Goal: Task Accomplishment & Management: Manage account settings

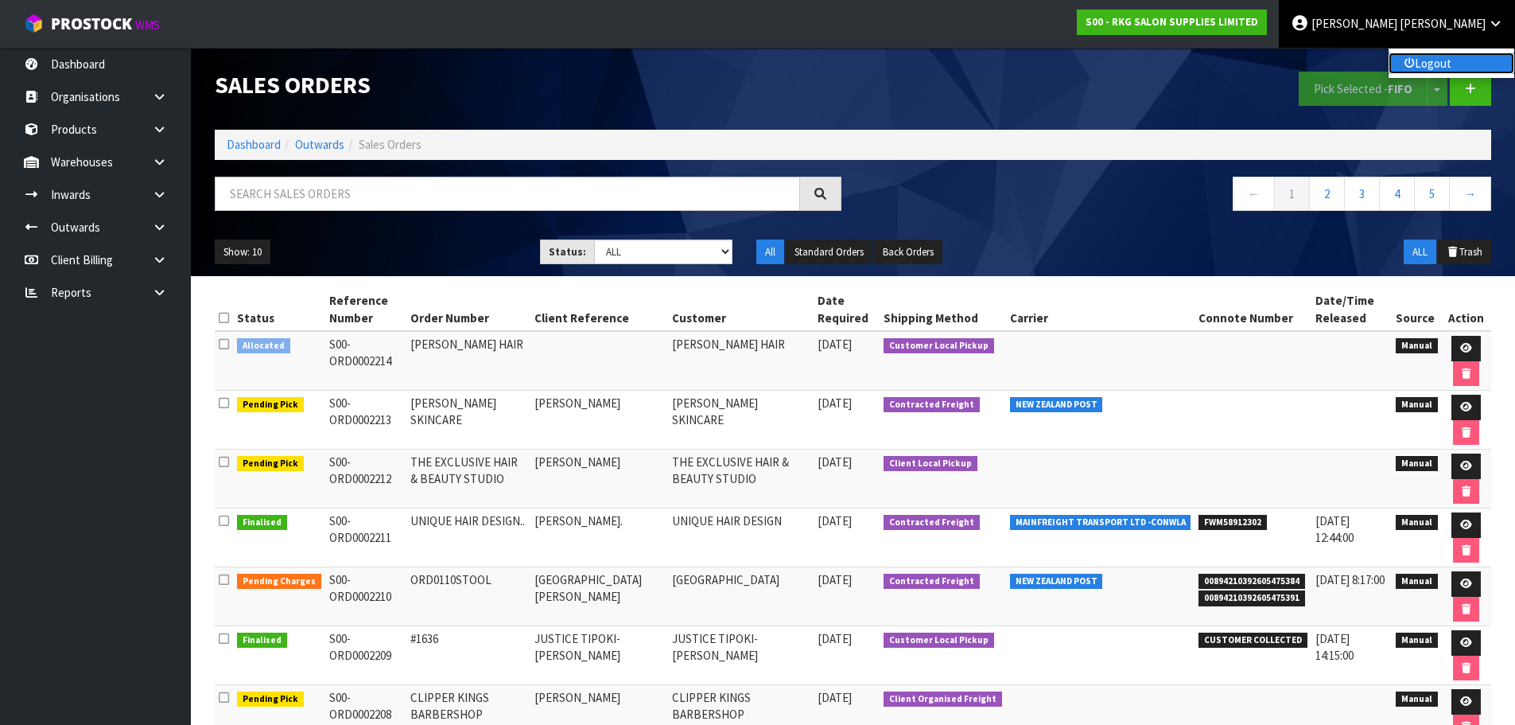
click at [1429, 62] on link "Logout" at bounding box center [1452, 62] width 126 height 21
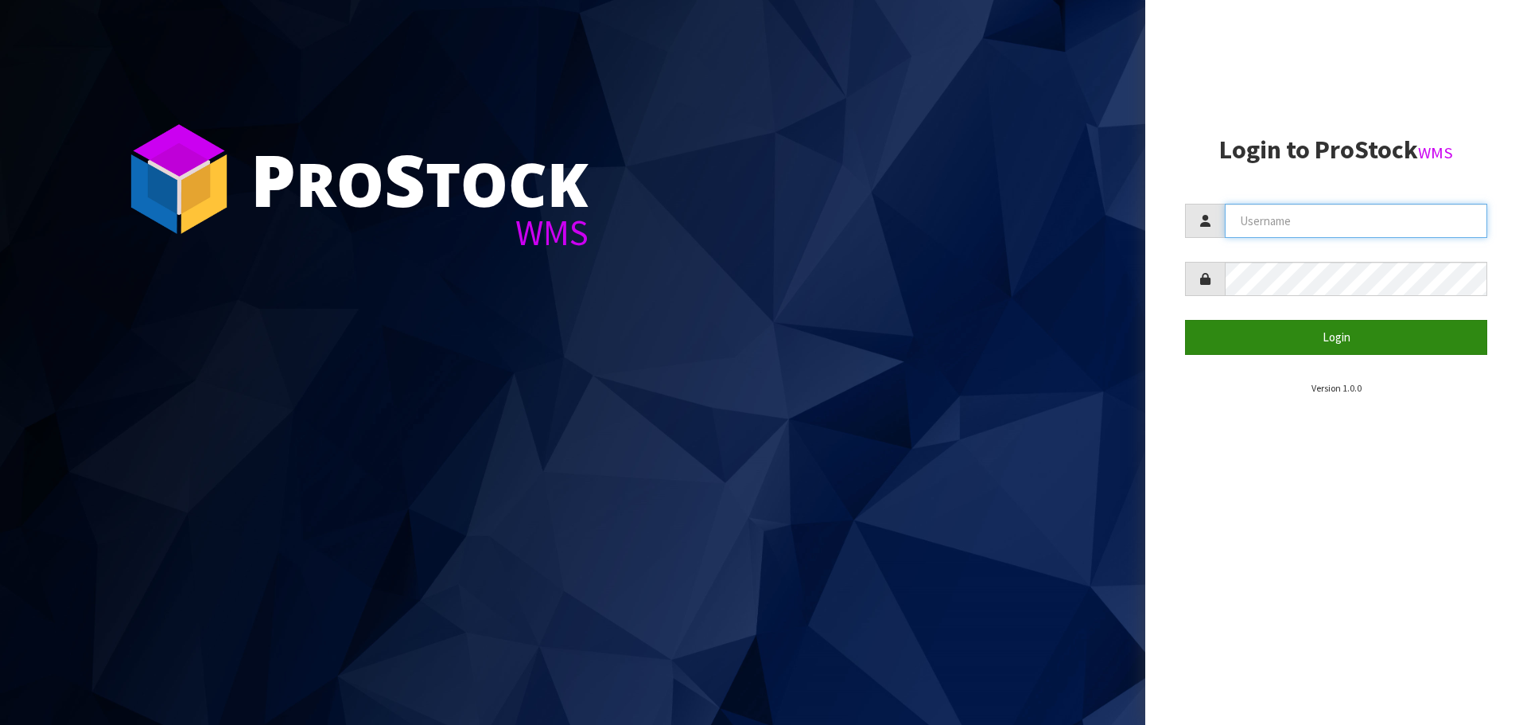
type input "[PERSON_NAME]"
click at [1232, 348] on button "Login" at bounding box center [1336, 337] width 302 height 34
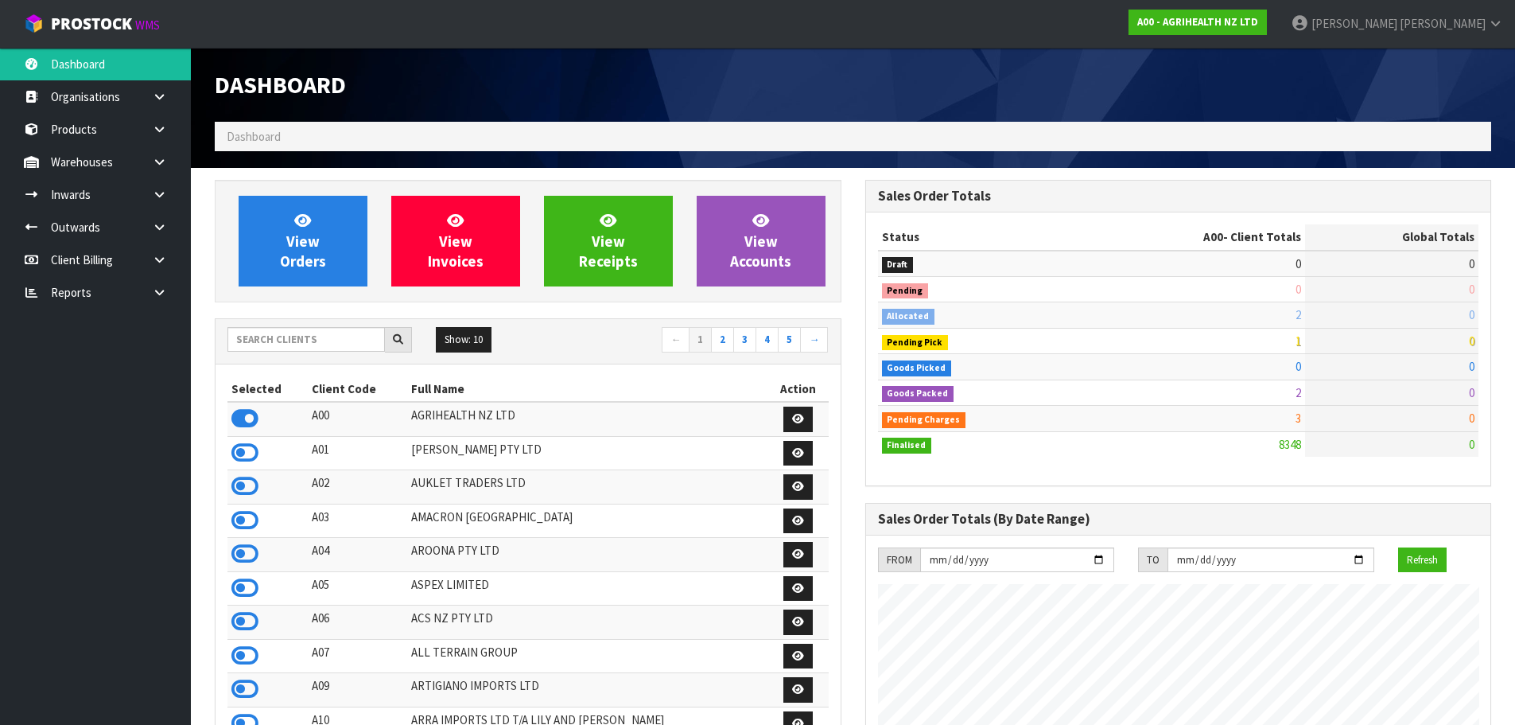
scroll to position [1205, 650]
click at [334, 334] on input "text" at bounding box center [305, 339] width 157 height 25
type input "S00"
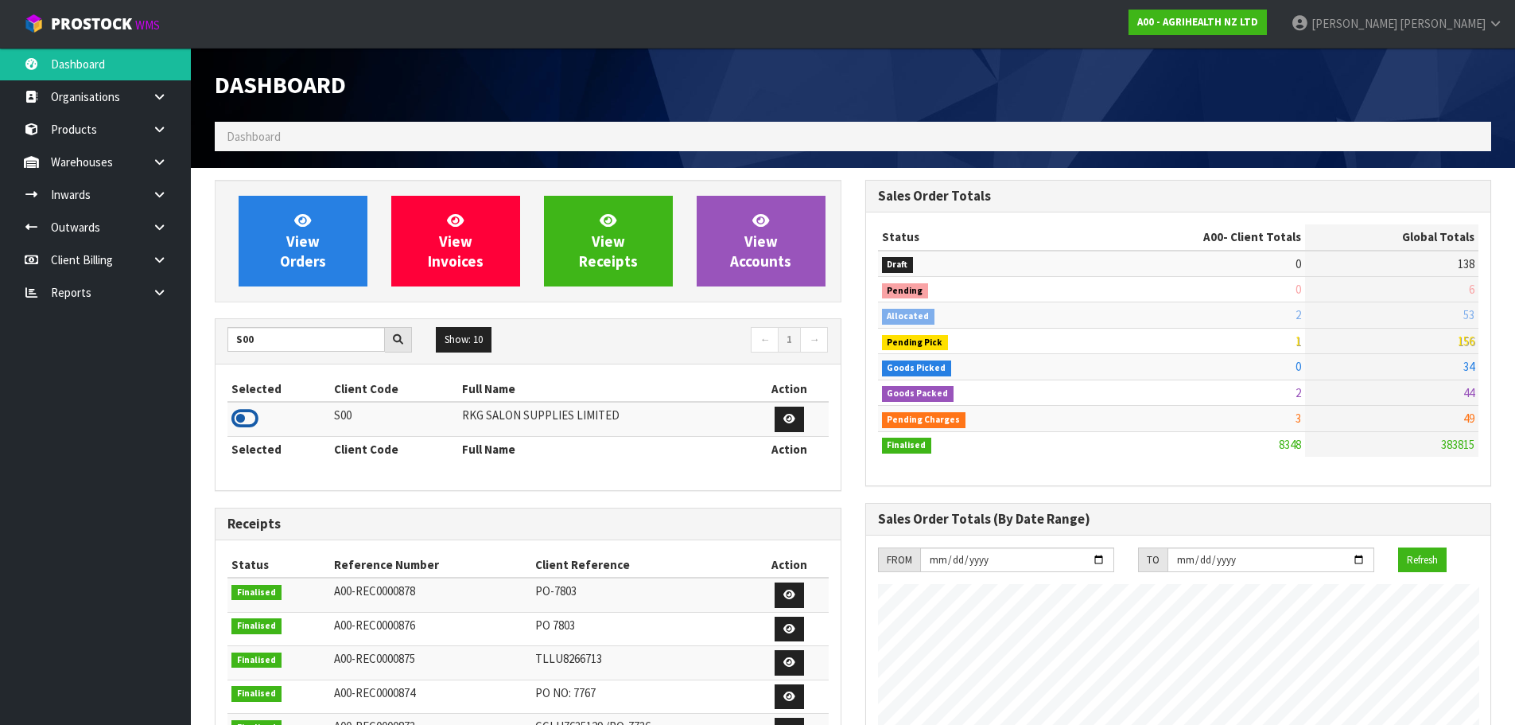
click at [239, 430] on icon at bounding box center [244, 418] width 27 height 24
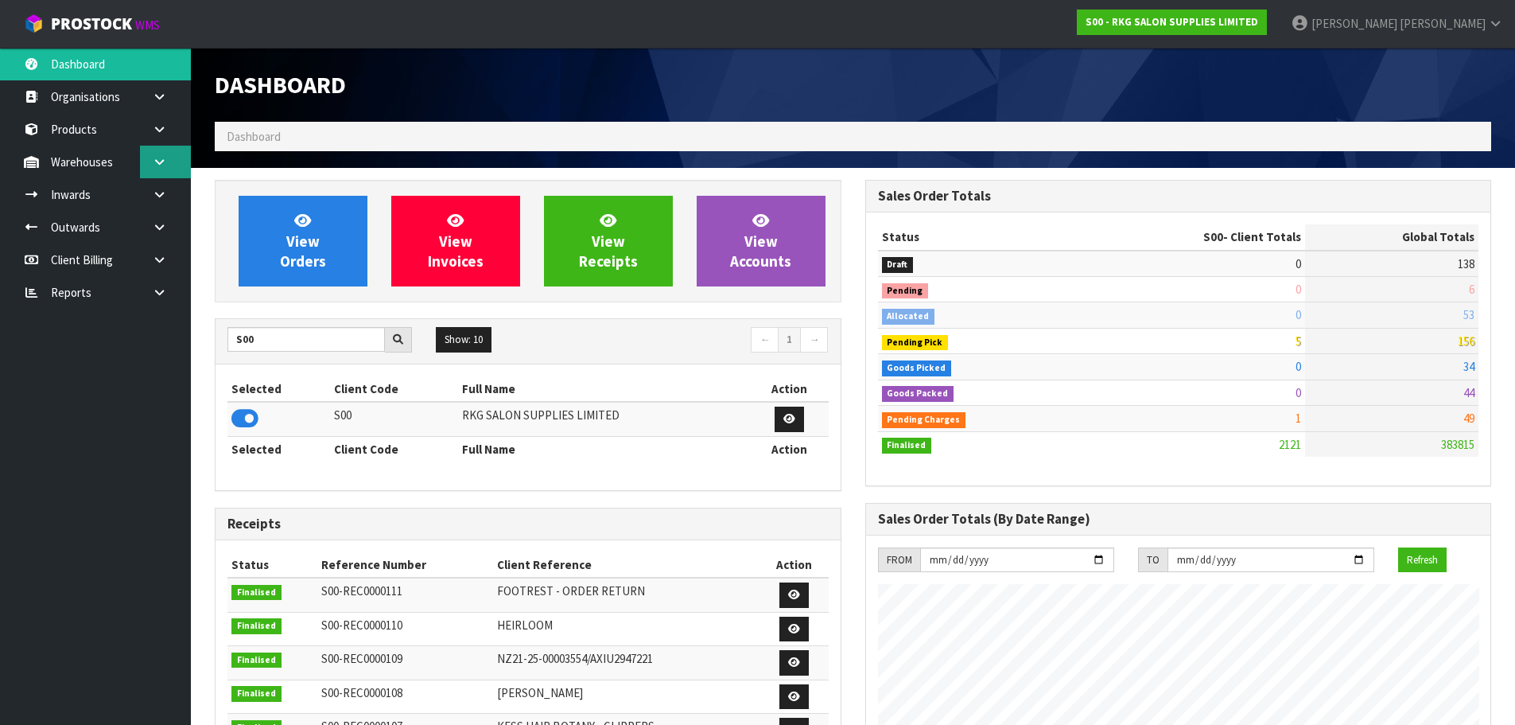
click at [154, 167] on icon at bounding box center [159, 162] width 15 height 12
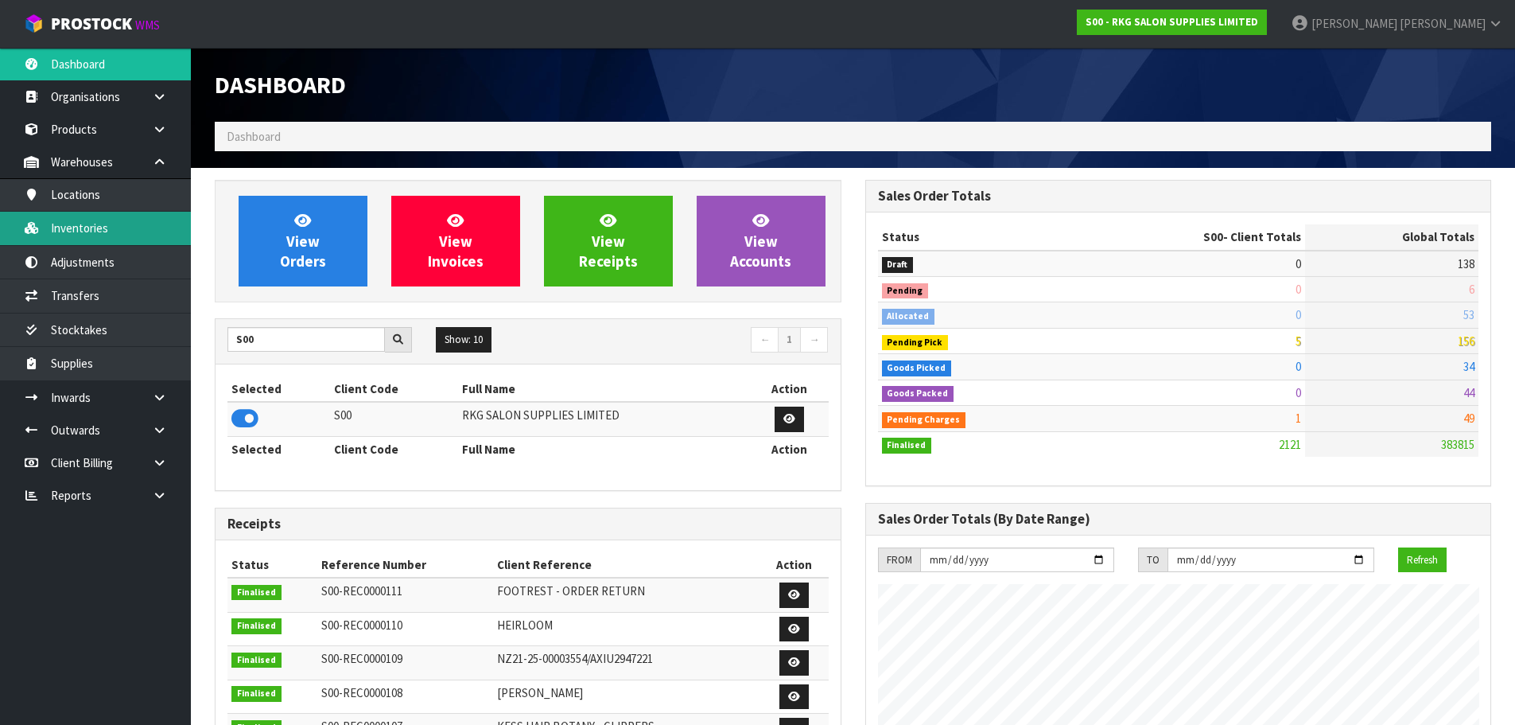
click at [84, 220] on link "Inventories" at bounding box center [95, 228] width 191 height 33
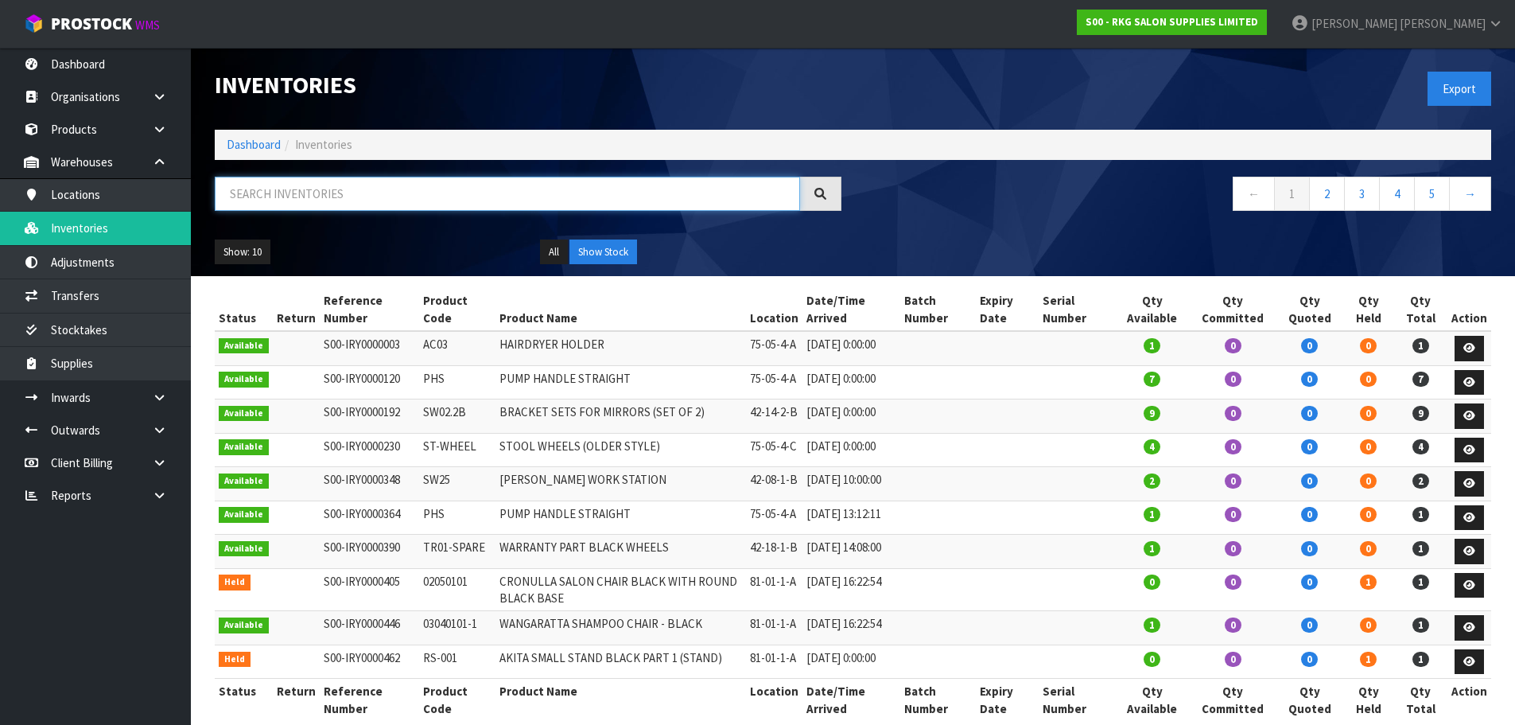
click at [342, 192] on input "text" at bounding box center [507, 194] width 585 height 34
paste input "X002D0FQBJ"
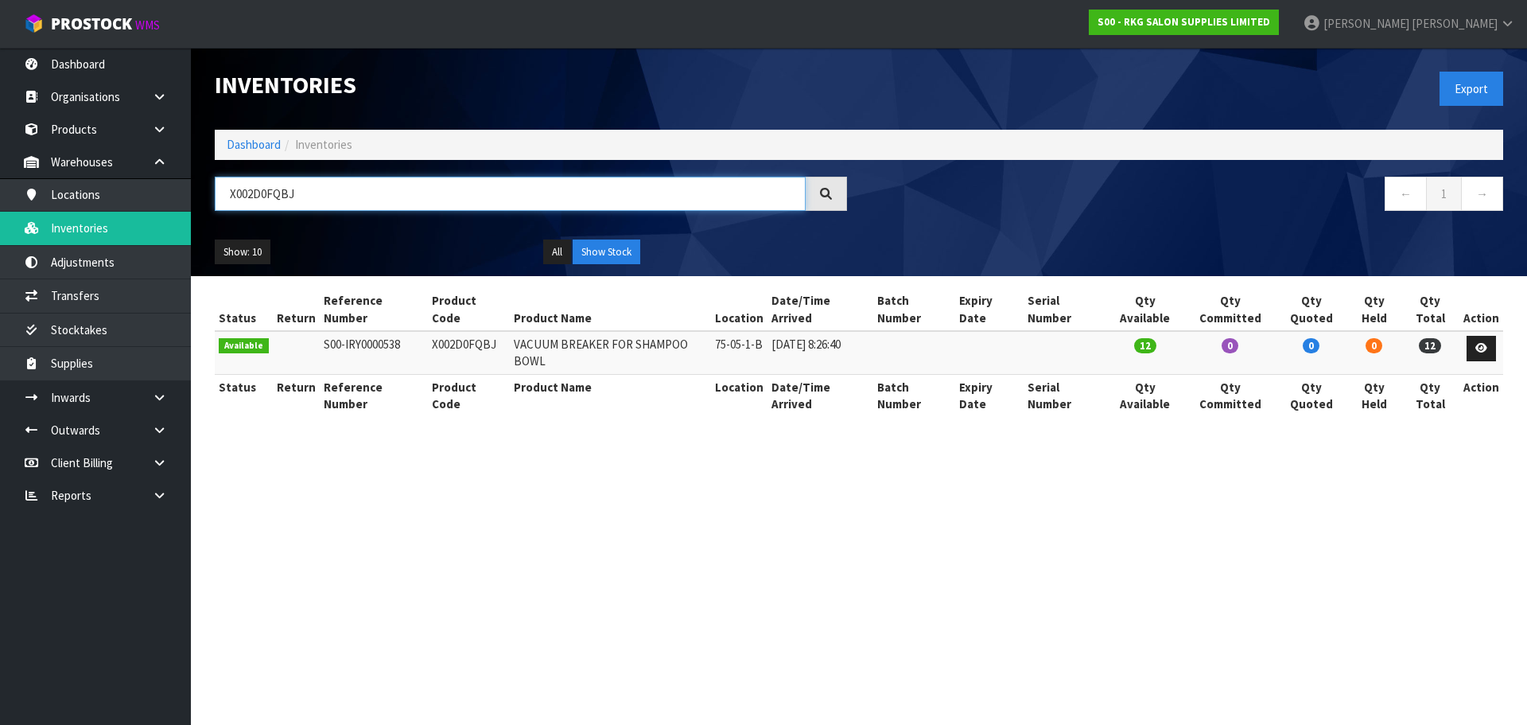
type input "X002D0FQBJ"
click at [1014, 457] on section "Inventories Export Dashboard Inventories X002D0FQBJ ← 1 → Show: 10 5 10 25 50 A…" at bounding box center [763, 362] width 1527 height 725
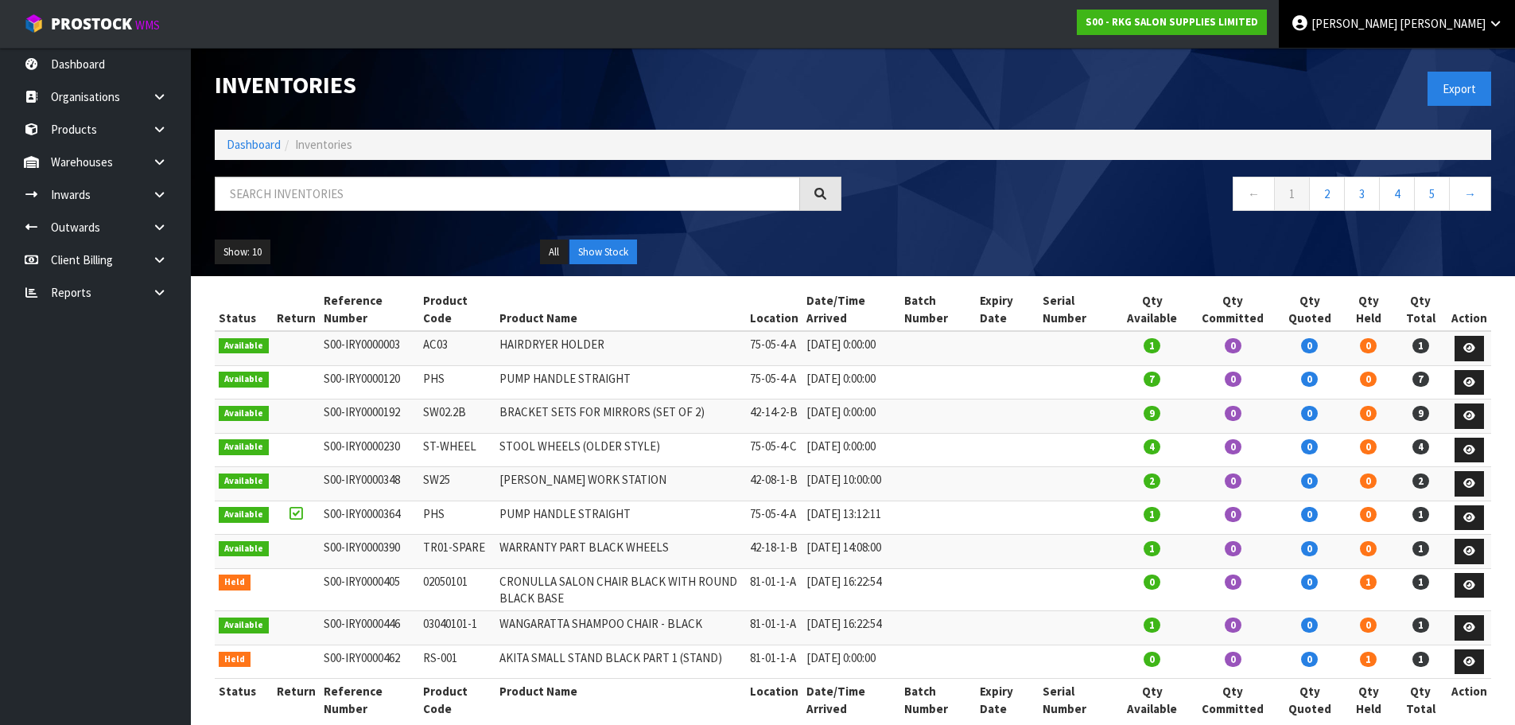
click at [1398, 30] on span "[PERSON_NAME]" at bounding box center [1355, 23] width 86 height 15
click at [1442, 68] on link "Logout" at bounding box center [1452, 62] width 126 height 21
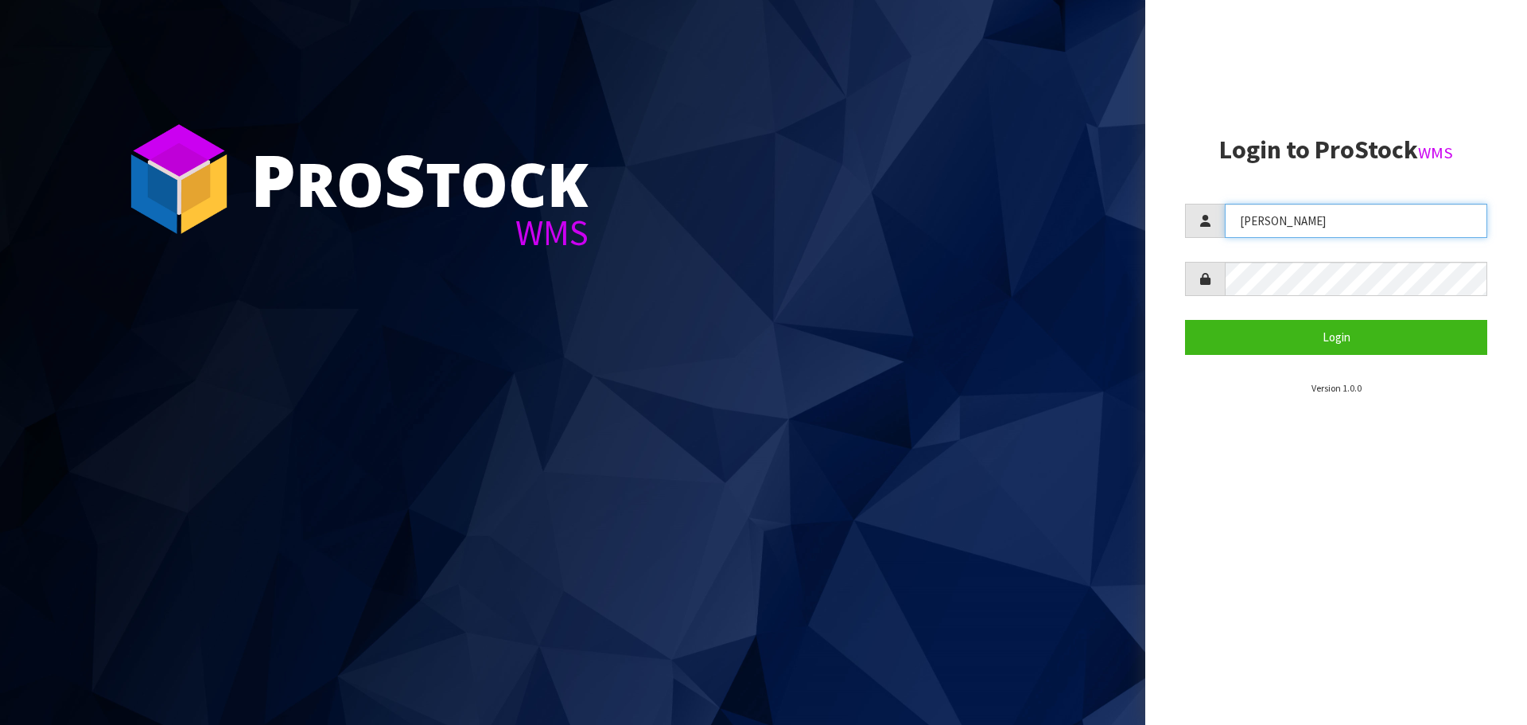
drag, startPoint x: 1277, startPoint y: 227, endPoint x: 1222, endPoint y: 234, distance: 55.3
click at [1223, 234] on div "[PERSON_NAME]" at bounding box center [1336, 221] width 302 height 34
type input "ROCIO"
click at [1187, 199] on section "Login to ProStock WMS ROCIO Login Version 1.0.0" at bounding box center [1336, 265] width 302 height 259
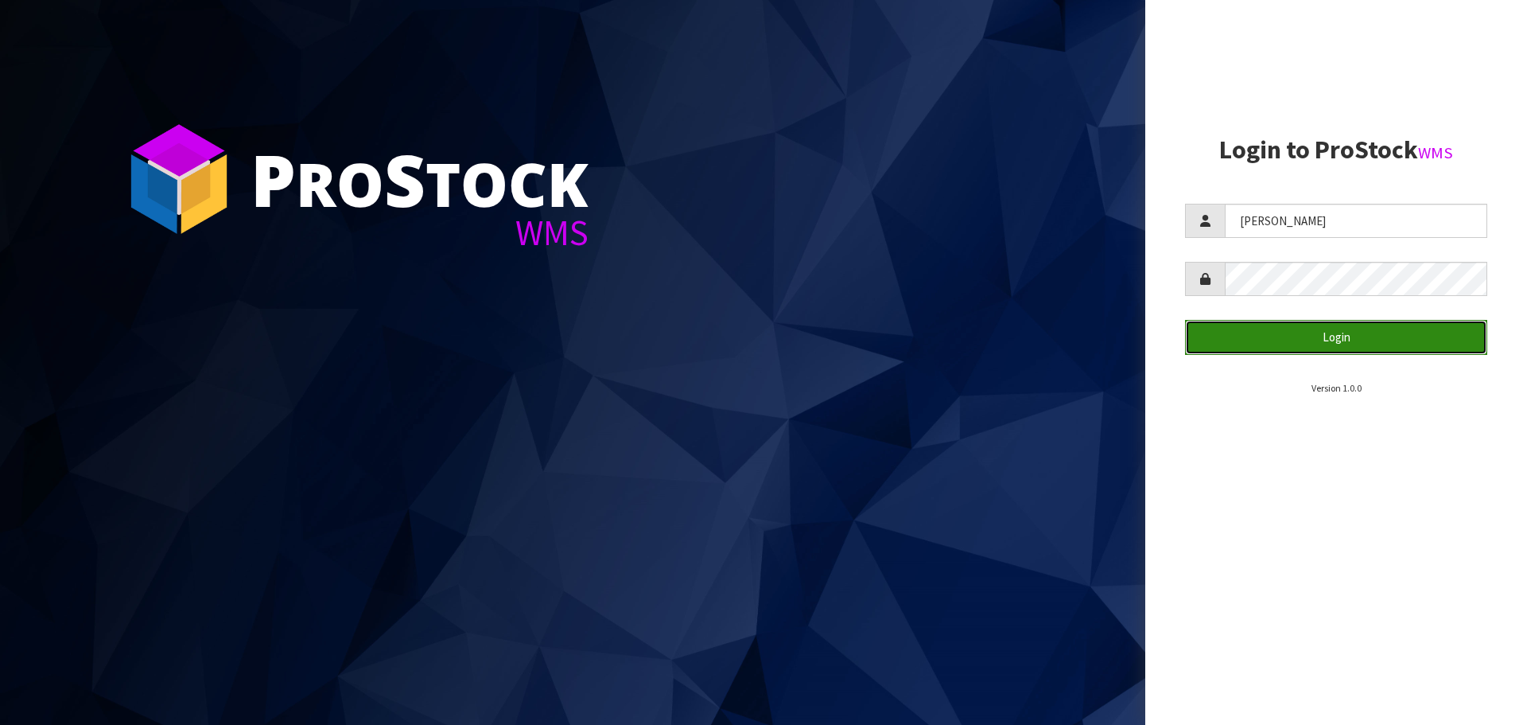
click at [1277, 322] on button "Login" at bounding box center [1336, 337] width 302 height 34
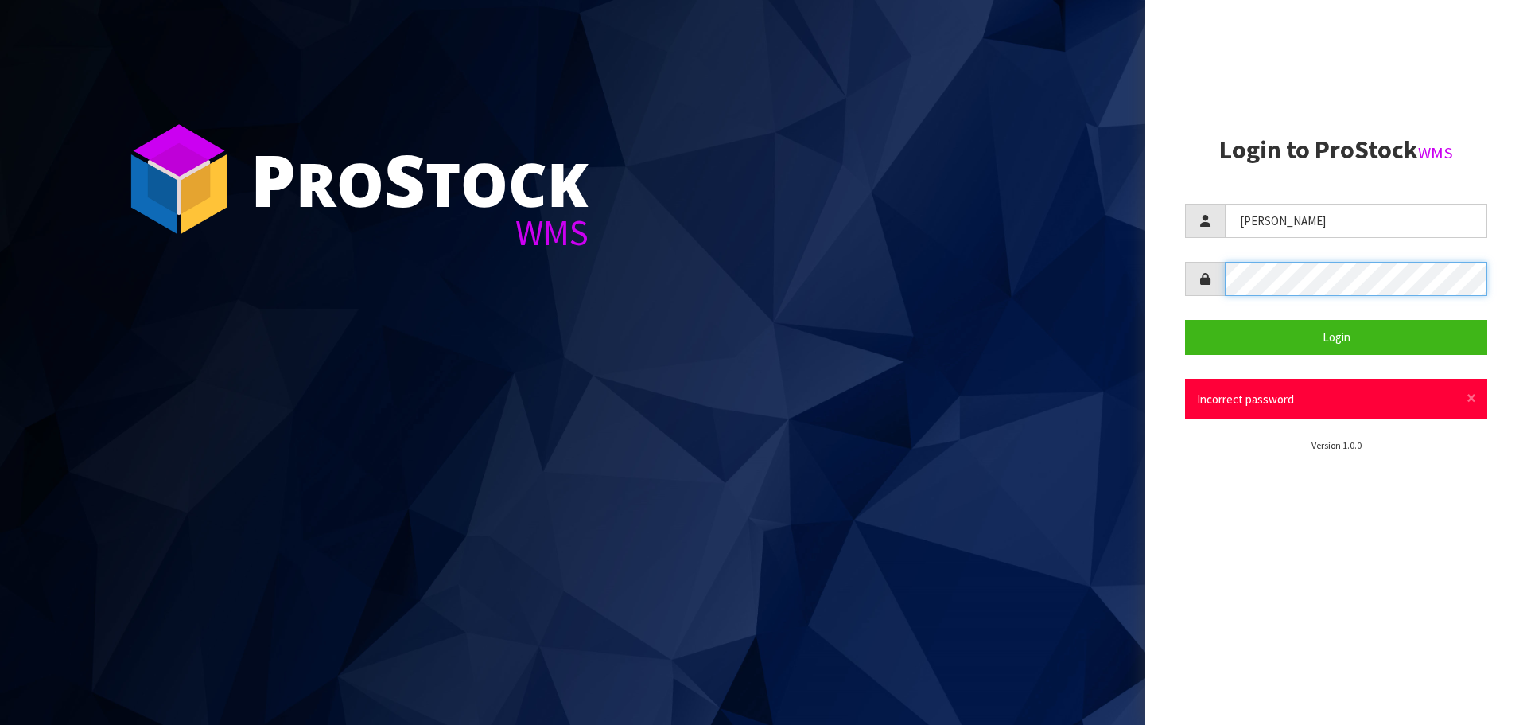
click at [1213, 289] on div at bounding box center [1336, 279] width 302 height 34
click at [1295, 505] on aside "Login to ProStock WMS ROCIO Login × Close Incorrect password Version 1.0.0" at bounding box center [1336, 362] width 382 height 725
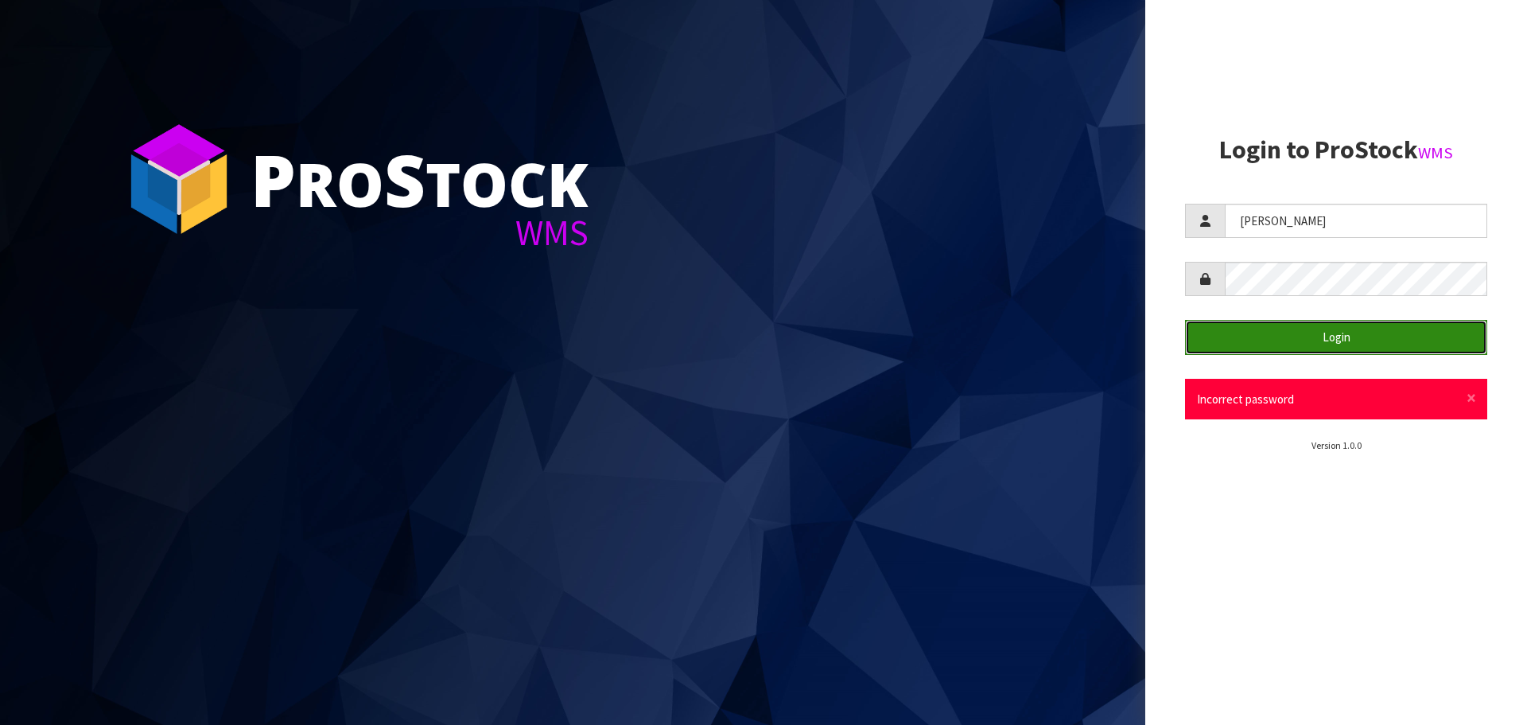
click at [1266, 344] on button "Login" at bounding box center [1336, 337] width 302 height 34
